Goal: Information Seeking & Learning: Find specific fact

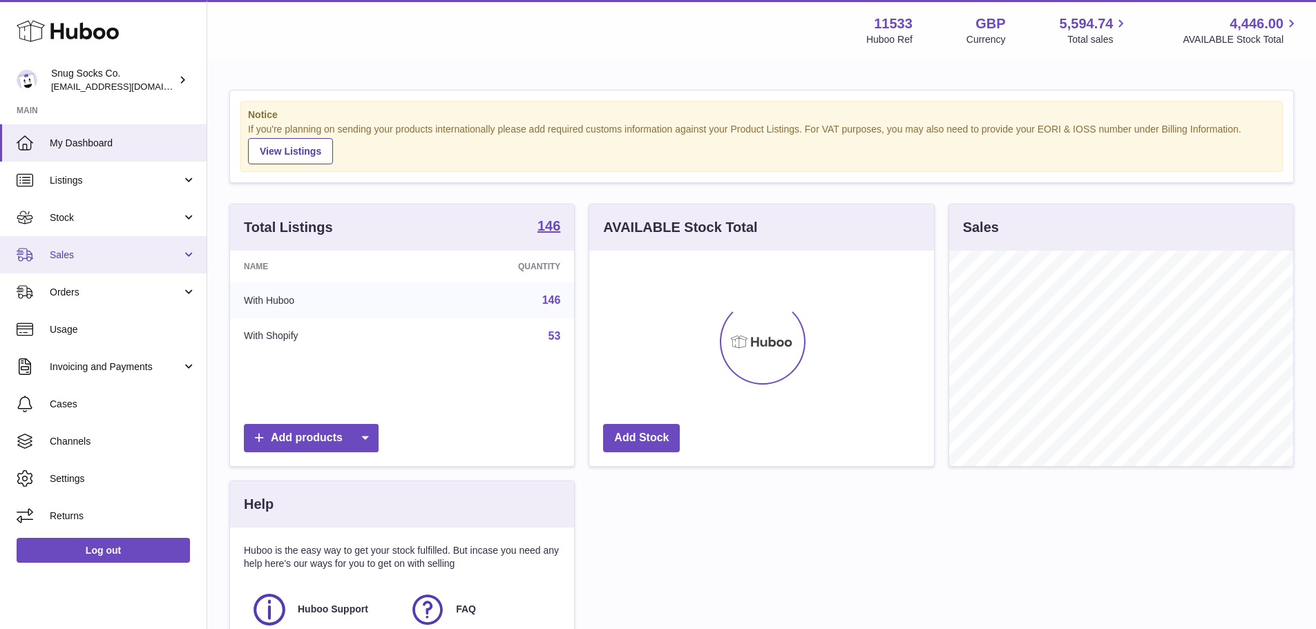
scroll to position [216, 345]
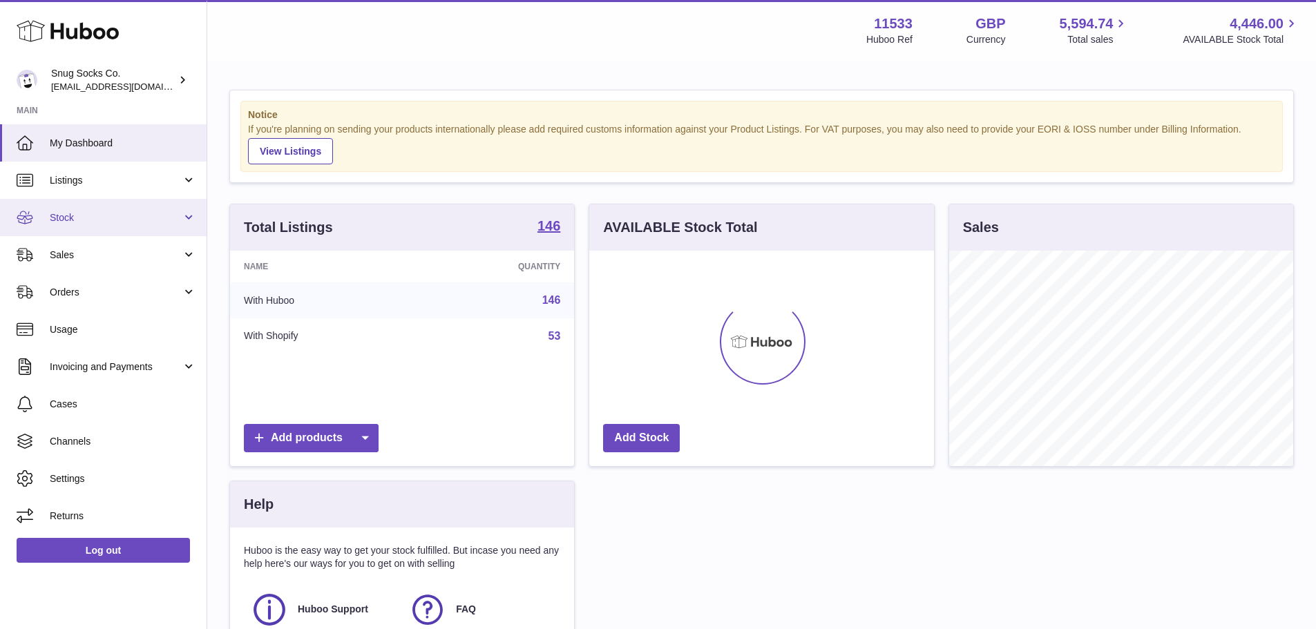
click at [146, 226] on link "Stock" at bounding box center [103, 217] width 207 height 37
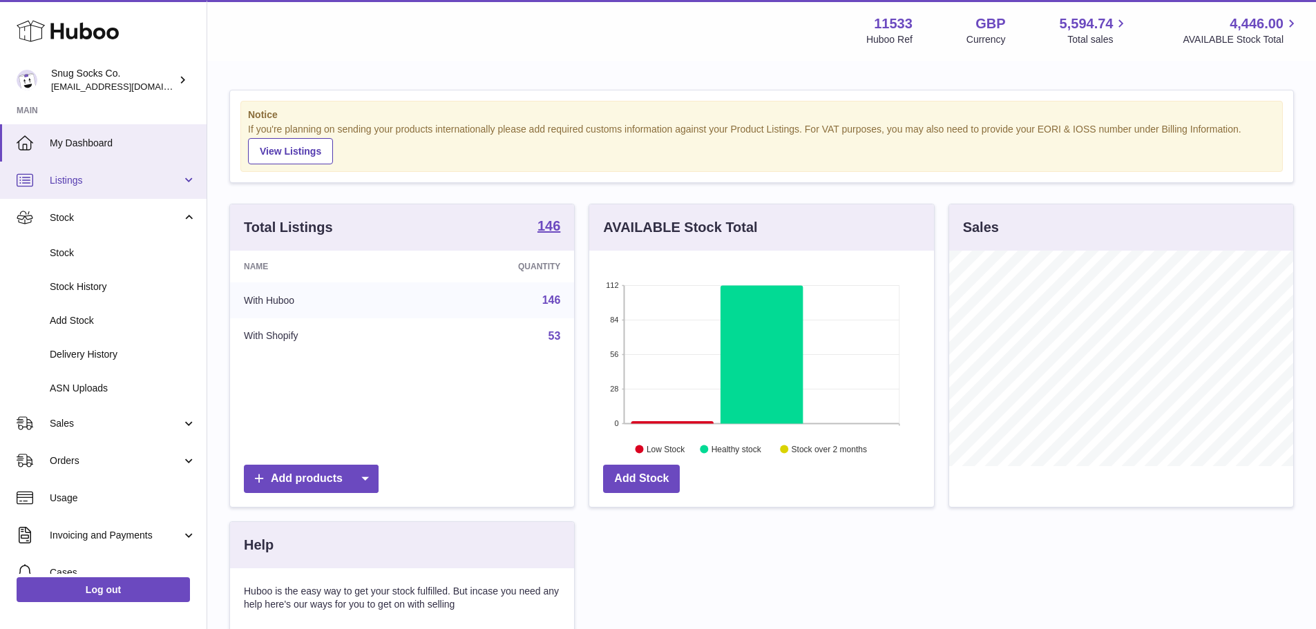
click at [136, 184] on span "Listings" at bounding box center [116, 180] width 132 height 13
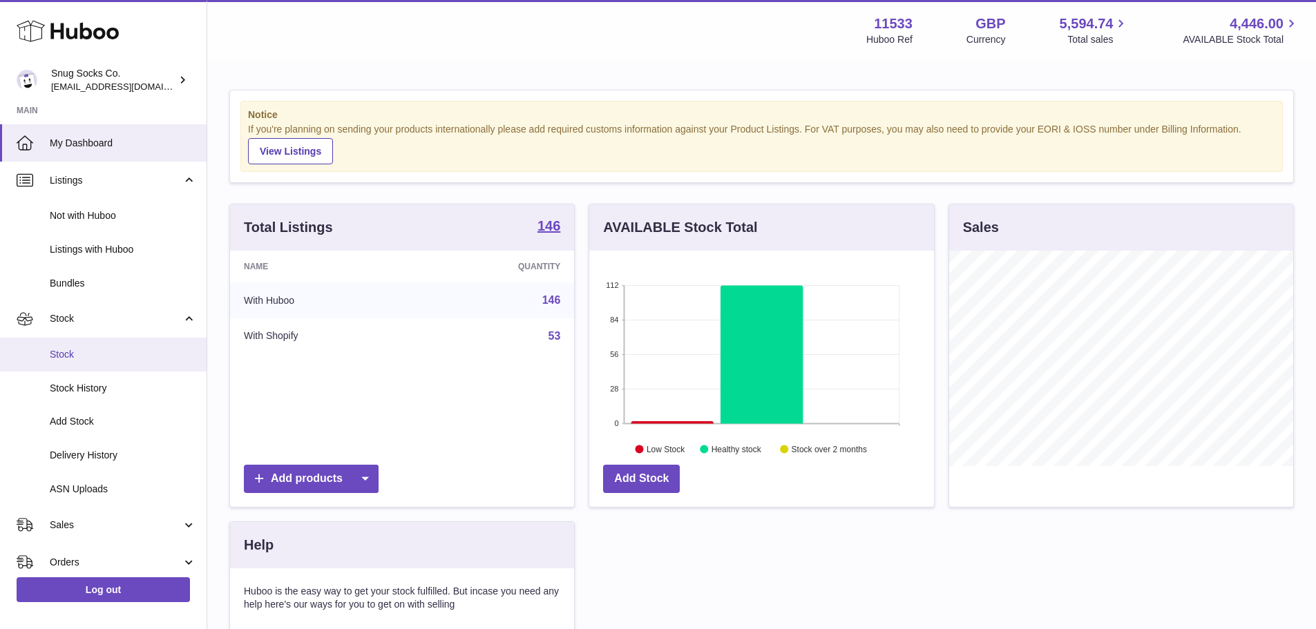
drag, startPoint x: 118, startPoint y: 356, endPoint x: 130, endPoint y: 361, distance: 12.5
click at [119, 357] on span "Stock" at bounding box center [123, 354] width 146 height 13
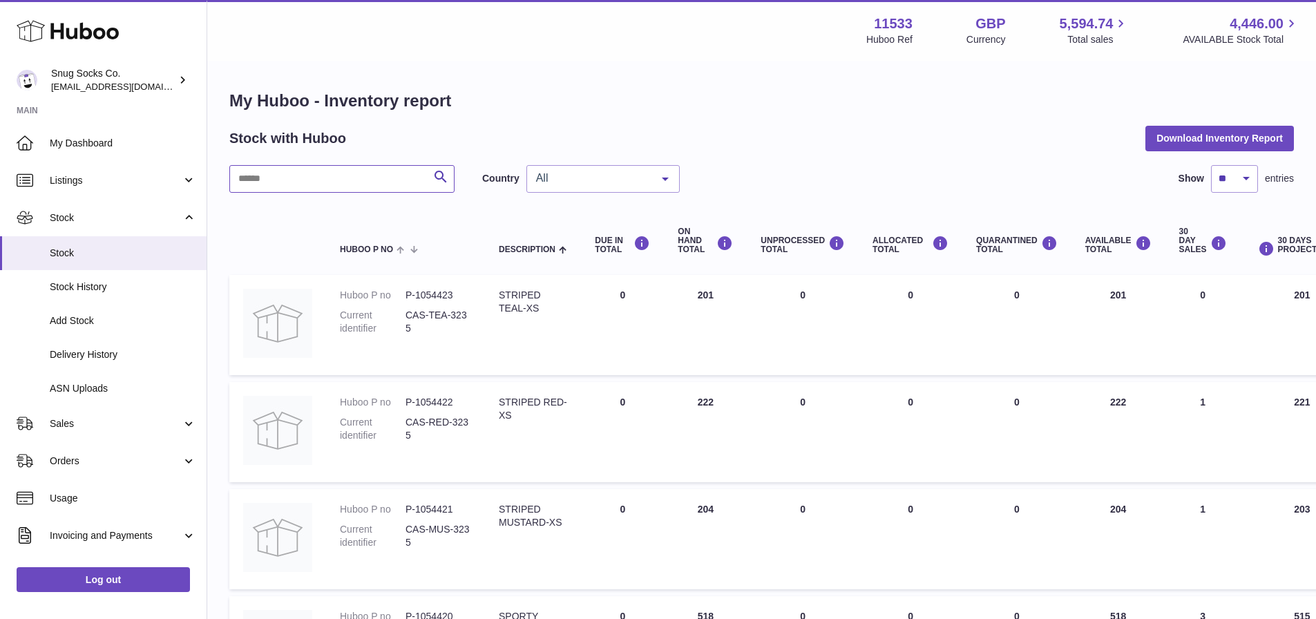
click at [355, 169] on input "text" at bounding box center [341, 179] width 225 height 28
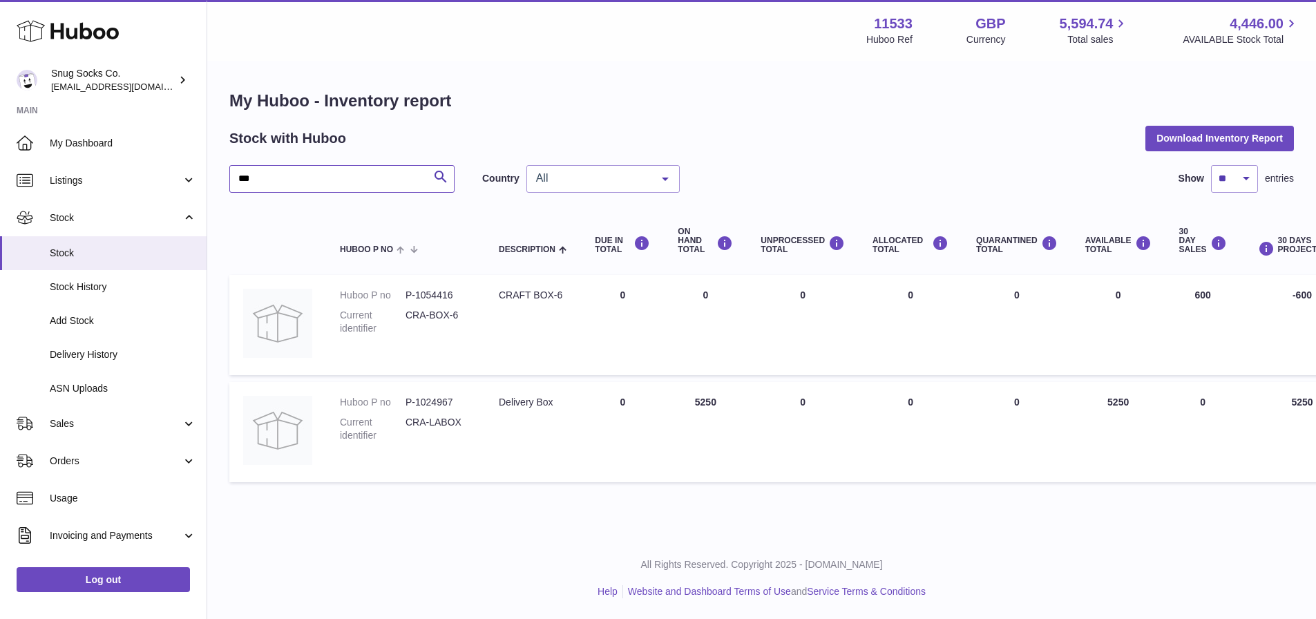
type input "***"
click at [430, 398] on dd "P-1024967" at bounding box center [438, 402] width 66 height 13
copy dd "1024967"
